Goal: Find specific page/section: Find specific page/section

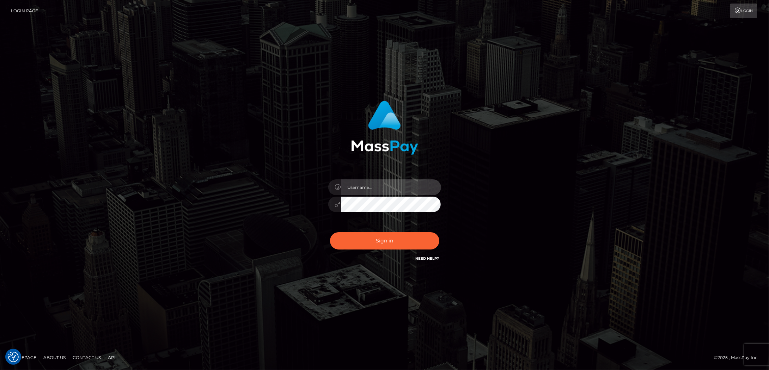
type input "Marcopolo"
click at [372, 243] on button "Sign in" at bounding box center [384, 240] width 109 height 17
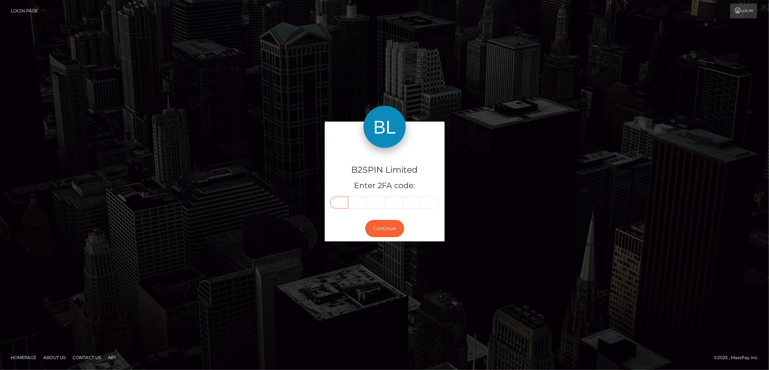
paste input "9"
type input "9"
type input "6"
type input "8"
type input "1"
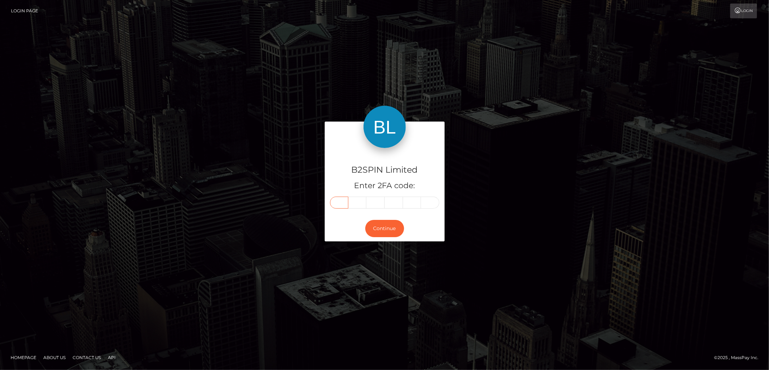
type input "8"
type input "5"
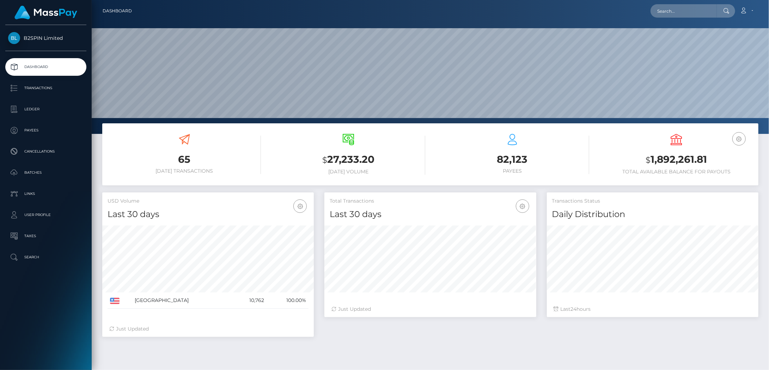
scroll to position [125, 212]
click at [698, 13] on input "text" at bounding box center [683, 10] width 66 height 13
paste input "1168323572"
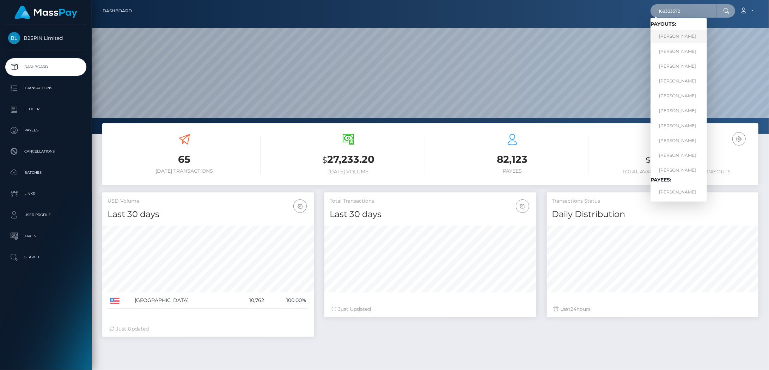
type input "1168323572"
click at [688, 36] on link "DANELLE NICOLE LEWIS" at bounding box center [678, 36] width 56 height 13
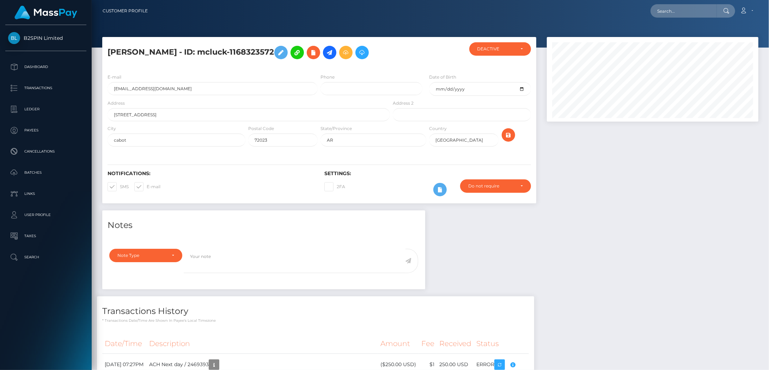
scroll to position [85, 212]
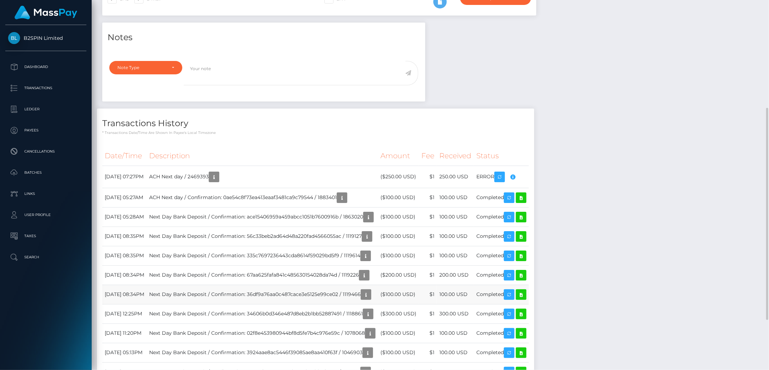
scroll to position [235, 0]
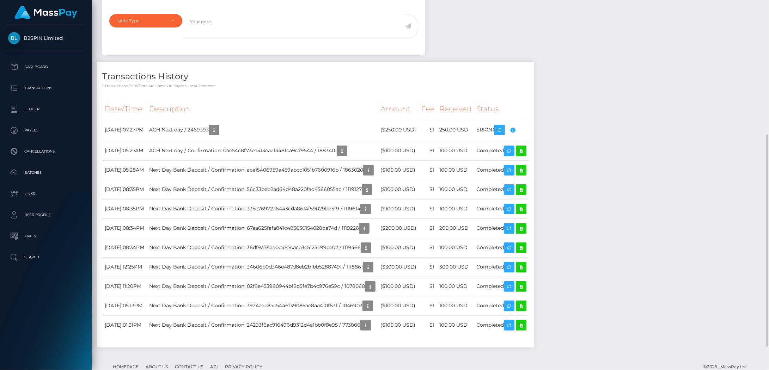
click at [671, 22] on div "Notes Note Type Compliance Clear Compliance General Note Type" at bounding box center [430, 165] width 667 height 379
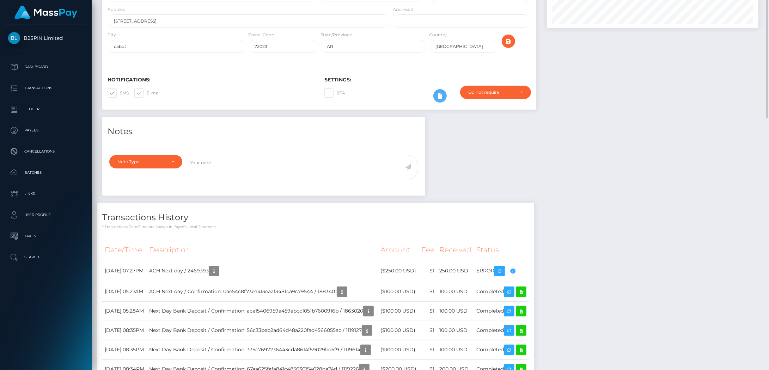
scroll to position [0, 0]
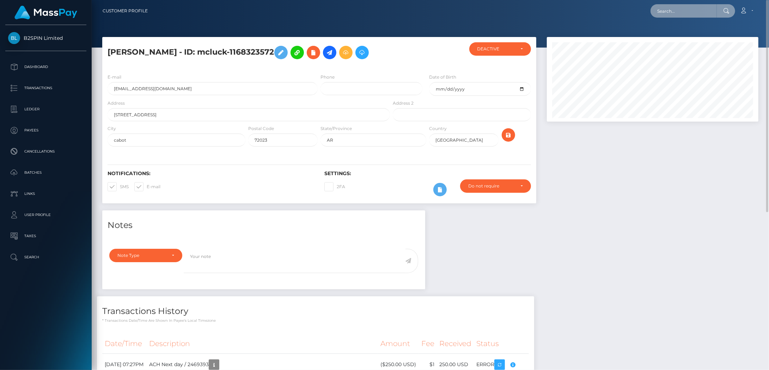
click at [685, 10] on input "text" at bounding box center [683, 10] width 66 height 13
paste input "3635407"
type input "3635407"
drag, startPoint x: 686, startPoint y: 7, endPoint x: 640, endPoint y: 7, distance: 45.5
click at [640, 7] on div "3635407 Loading... Loading... Account Edit Profile Logout" at bounding box center [455, 11] width 604 height 15
